Goal: Contribute content

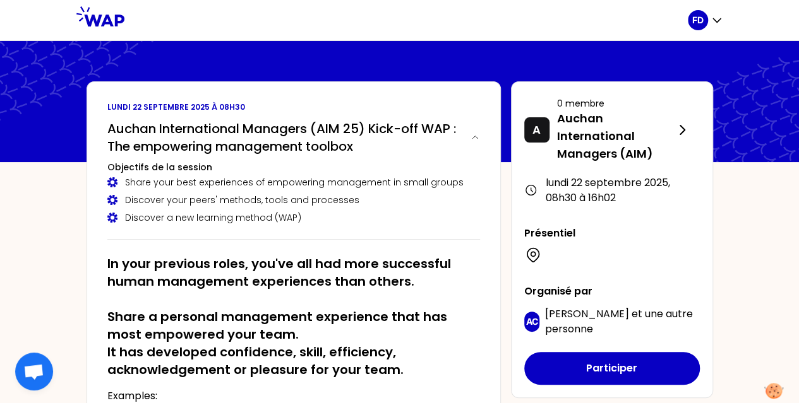
drag, startPoint x: 0, startPoint y: 0, endPoint x: 507, endPoint y: 7, distance: 507.0
click at [507, 7] on div at bounding box center [405, 20] width 563 height 40
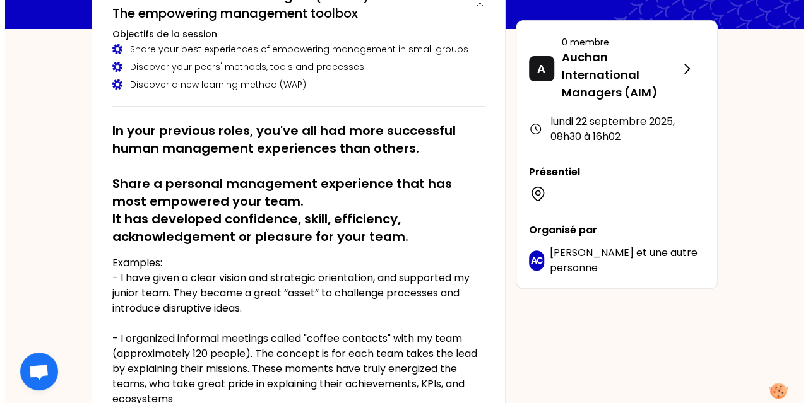
scroll to position [128, 0]
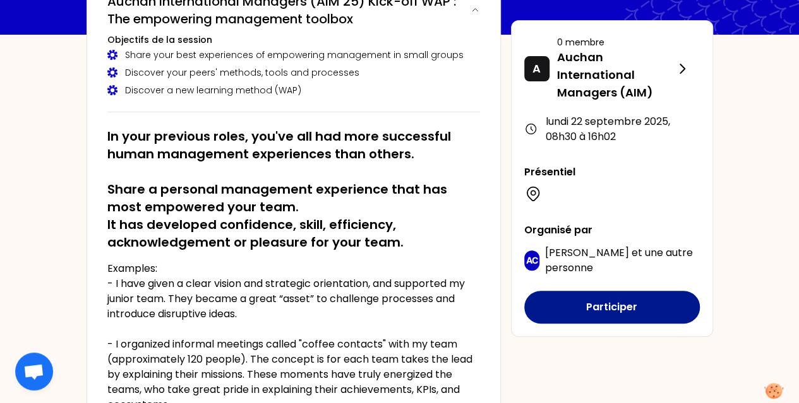
click at [619, 307] on button "Participer" at bounding box center [611, 307] width 175 height 33
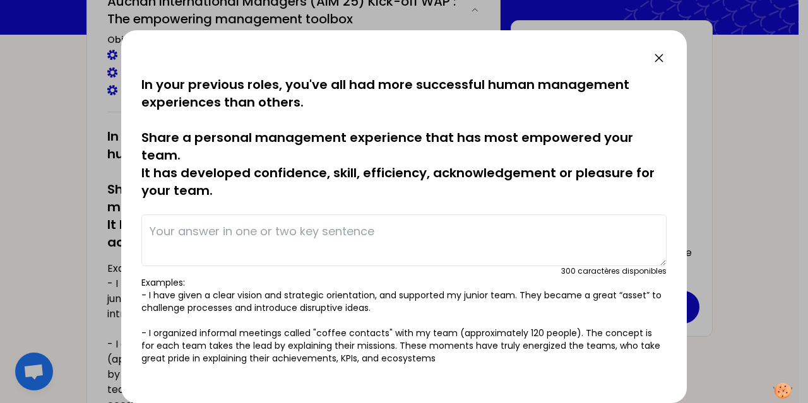
click at [225, 236] on textarea at bounding box center [403, 241] width 525 height 52
paste textarea "In a difficult team environment, I brought back fairness, high standards, exemp…"
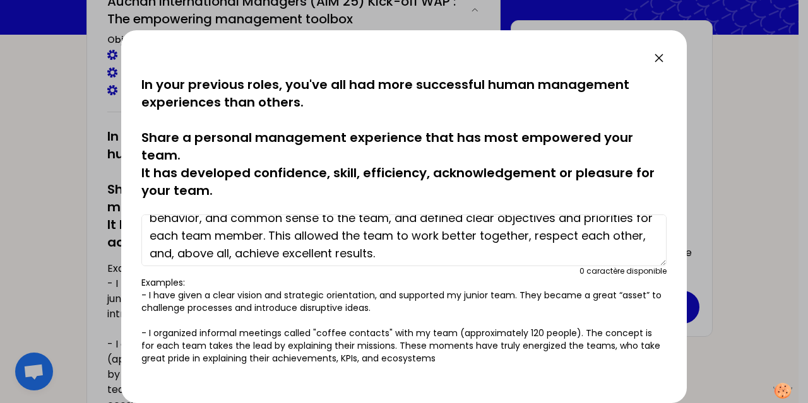
scroll to position [35, 0]
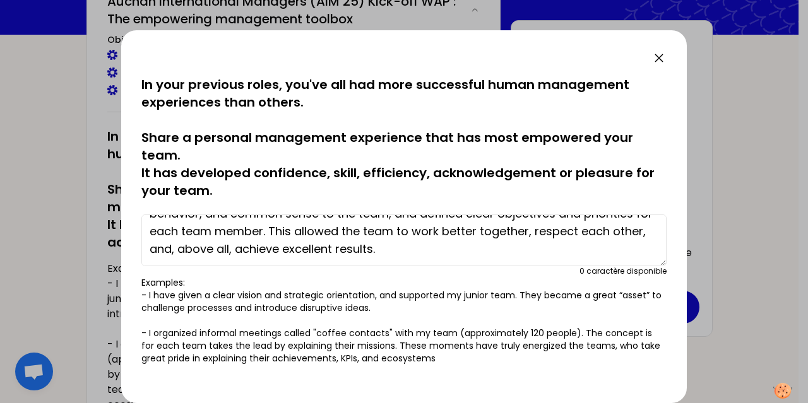
type textarea "In a difficult team environment, I brought back fairness, high standards, exemp…"
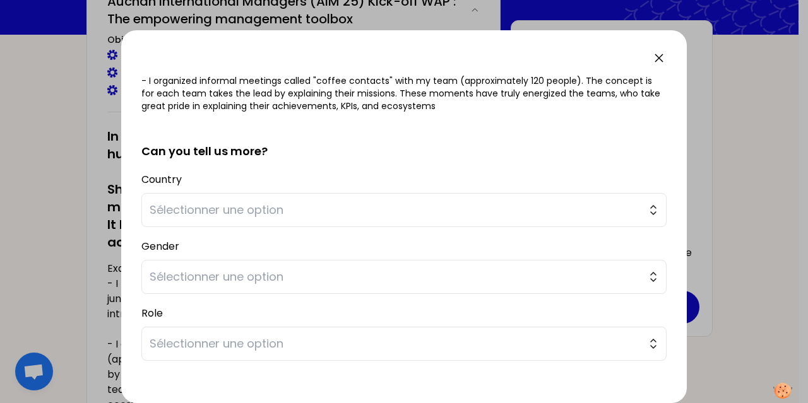
scroll to position [293, 0]
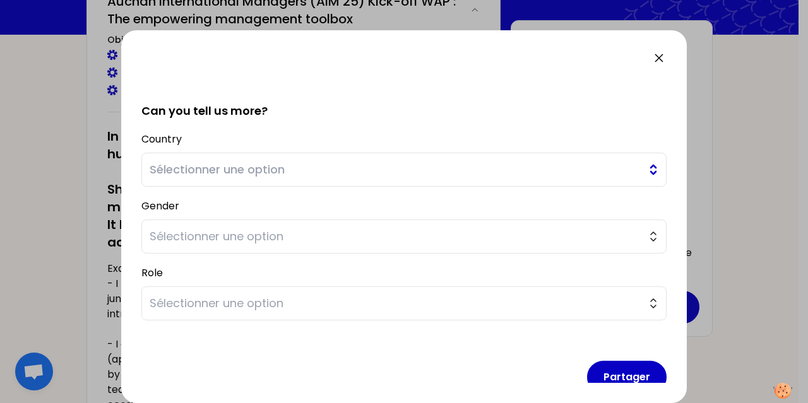
click at [552, 166] on span "Sélectionner une option" at bounding box center [395, 170] width 491 height 18
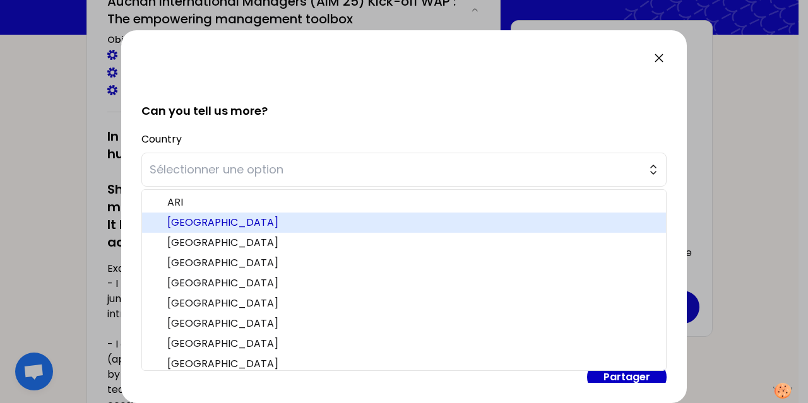
click at [384, 230] on li "[GEOGRAPHIC_DATA]" at bounding box center [404, 223] width 524 height 20
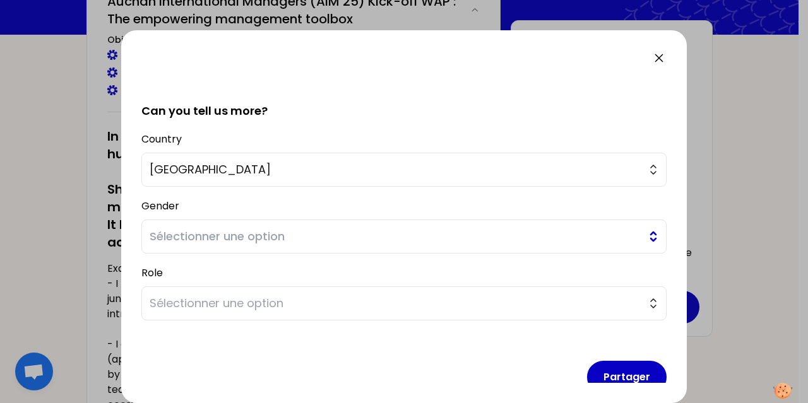
click at [309, 241] on span "Sélectionner une option" at bounding box center [395, 237] width 491 height 18
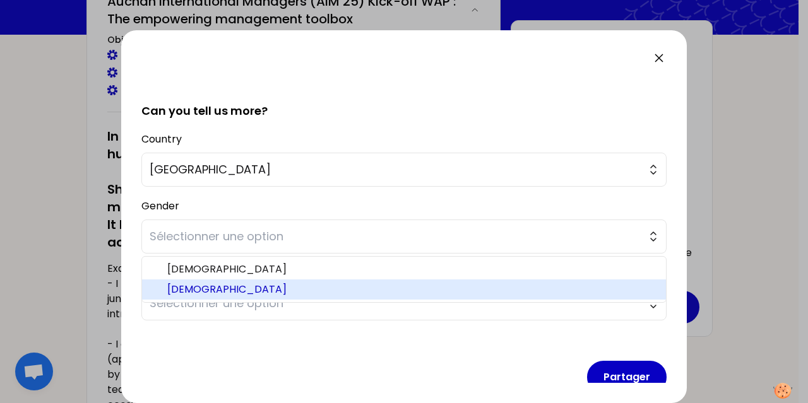
click at [223, 288] on span "[DEMOGRAPHIC_DATA]" at bounding box center [411, 289] width 489 height 15
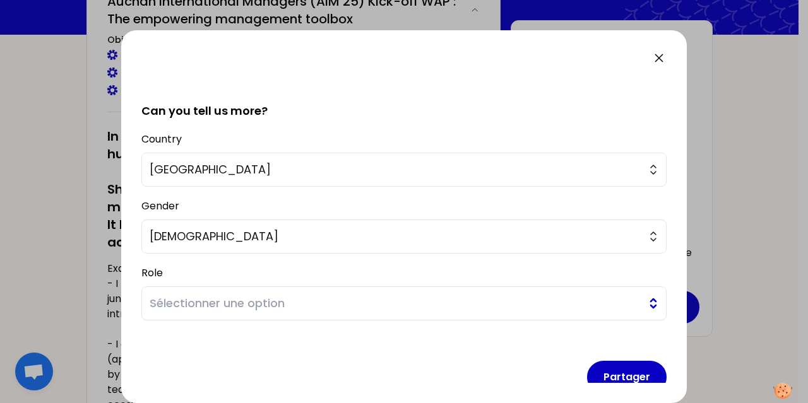
click at [255, 306] on span "Sélectionner une option" at bounding box center [395, 304] width 491 height 18
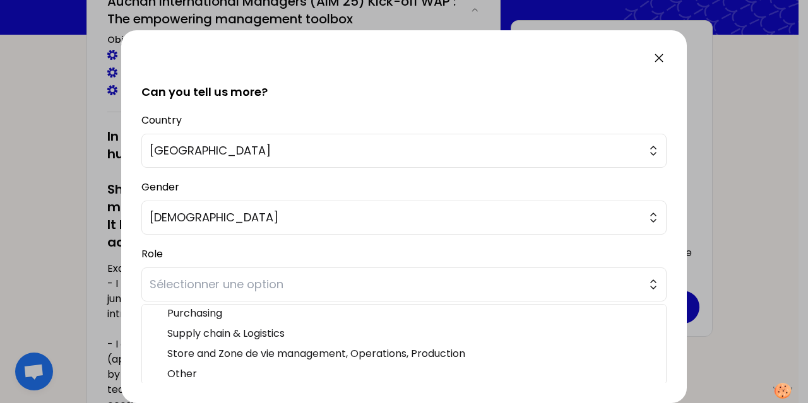
scroll to position [86, 0]
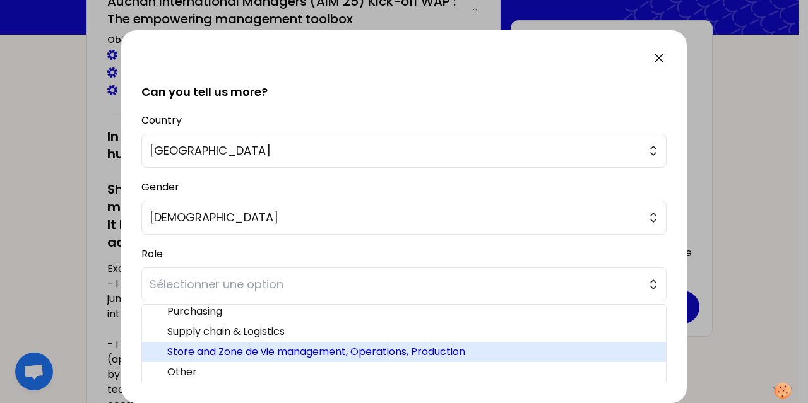
click at [361, 350] on span "Store and Zone de vie management, Operations, Production" at bounding box center [411, 352] width 489 height 15
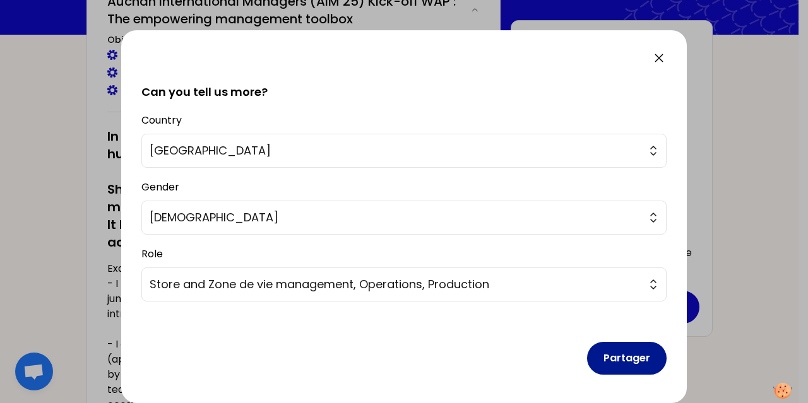
click at [605, 352] on button "Partager" at bounding box center [627, 358] width 80 height 33
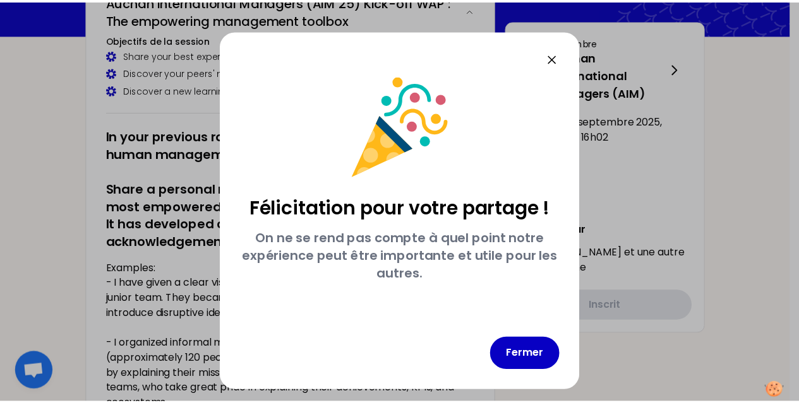
scroll to position [0, 0]
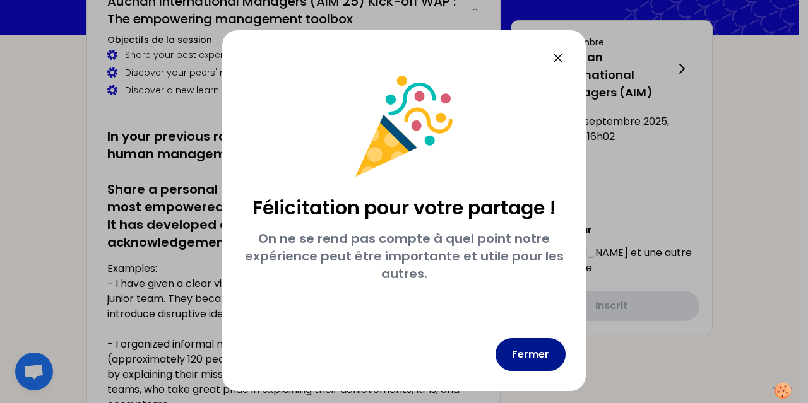
click at [537, 360] on button "Fermer" at bounding box center [531, 354] width 70 height 33
